Goal: Navigation & Orientation: Find specific page/section

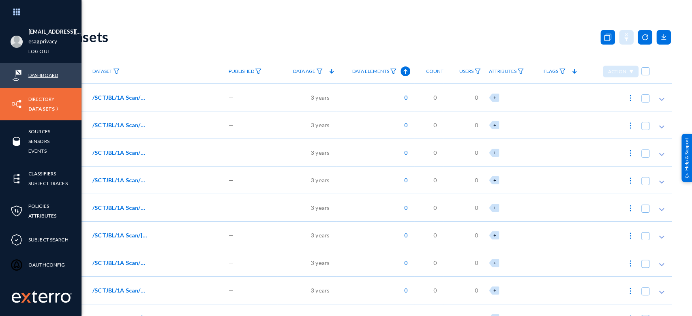
click at [45, 73] on link "Dashboard" at bounding box center [43, 74] width 30 height 9
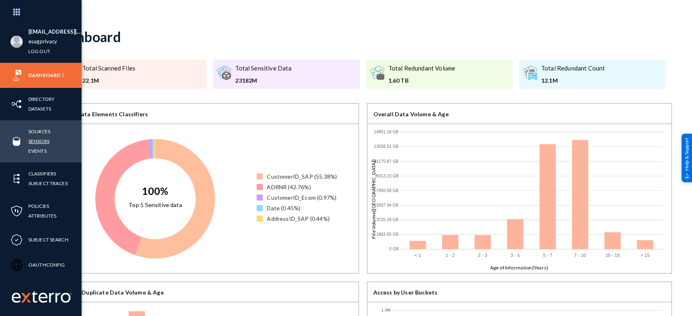
click at [41, 140] on link "Sensors" at bounding box center [38, 141] width 21 height 9
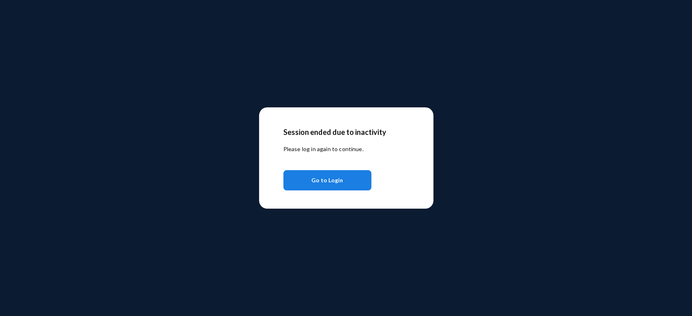
click at [345, 183] on button "Go to Login" at bounding box center [327, 180] width 88 height 20
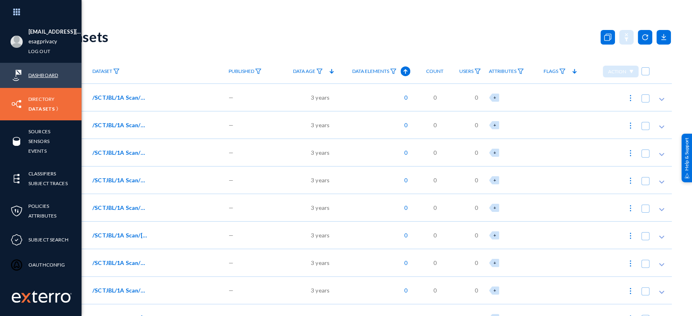
click at [40, 75] on link "Dashboard" at bounding box center [43, 74] width 30 height 9
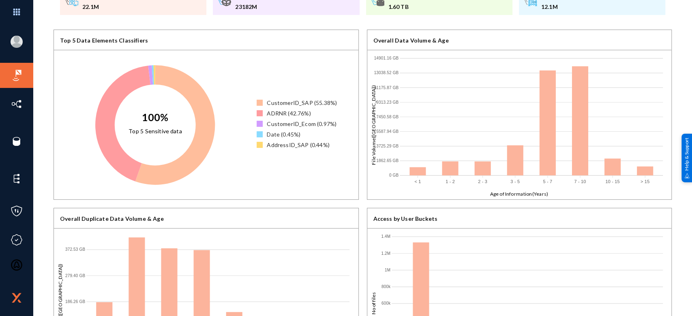
scroll to position [65, 0]
